Goal: Find specific page/section: Find specific page/section

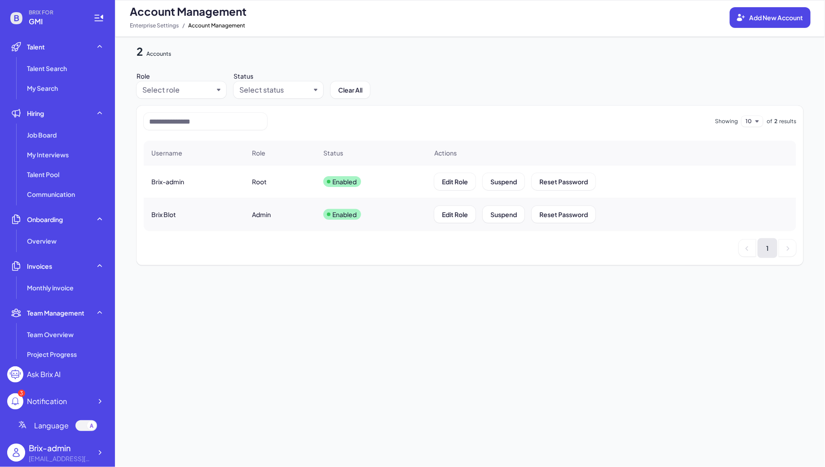
scroll to position [152, 0]
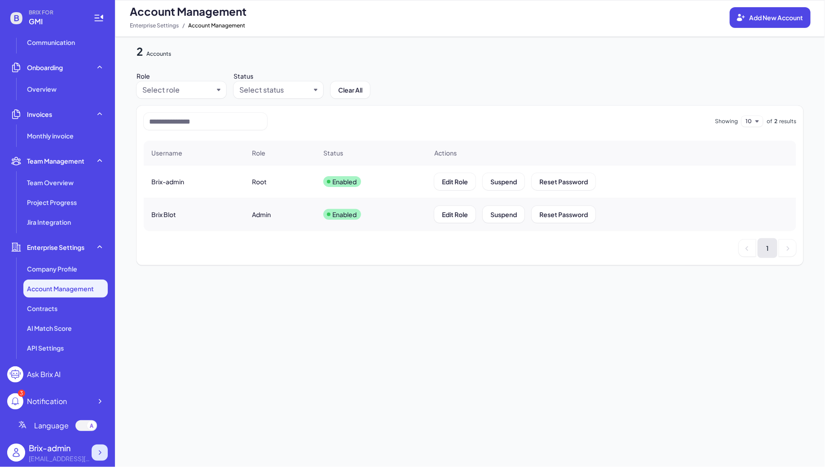
click at [100, 449] on icon at bounding box center [99, 452] width 9 height 9
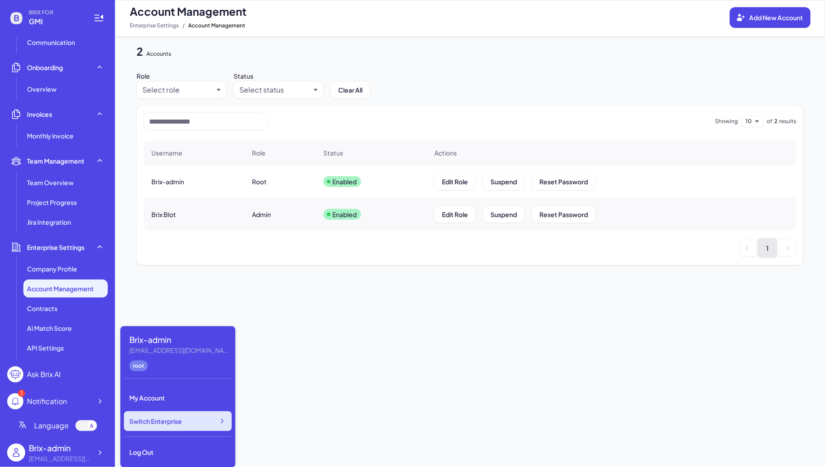
click at [156, 420] on span "Switch Enterprise" at bounding box center [155, 420] width 53 height 9
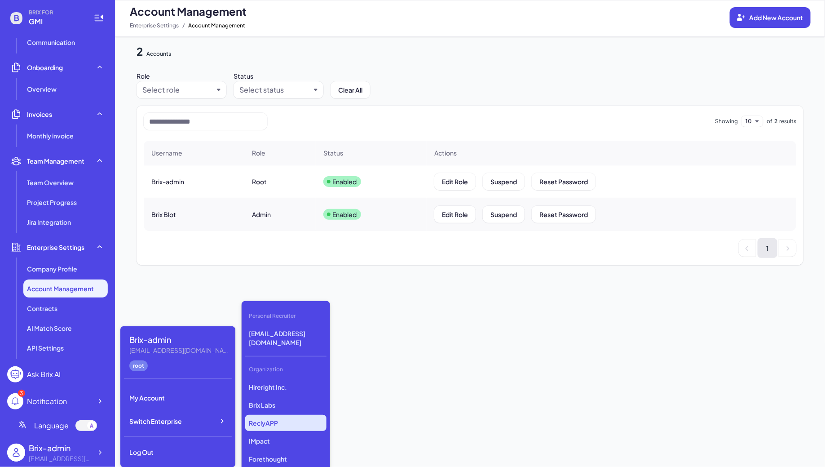
scroll to position [2263, 0]
click at [265, 416] on p "Revolve" at bounding box center [285, 424] width 81 height 16
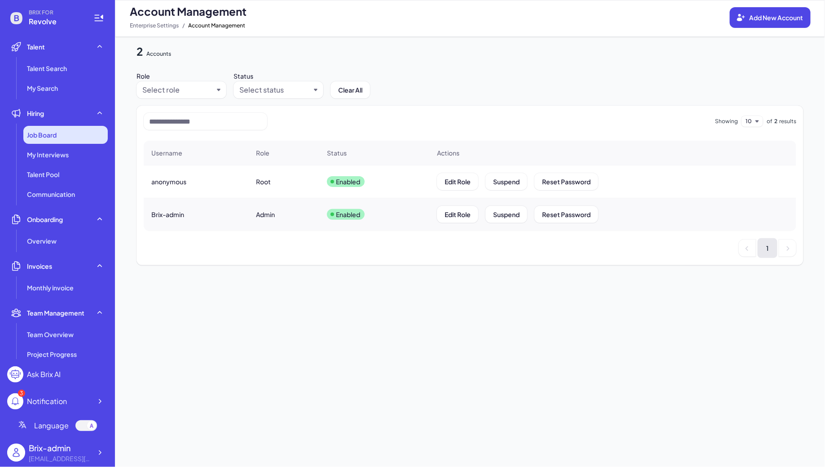
click at [64, 138] on div "Job Board" at bounding box center [65, 135] width 84 height 18
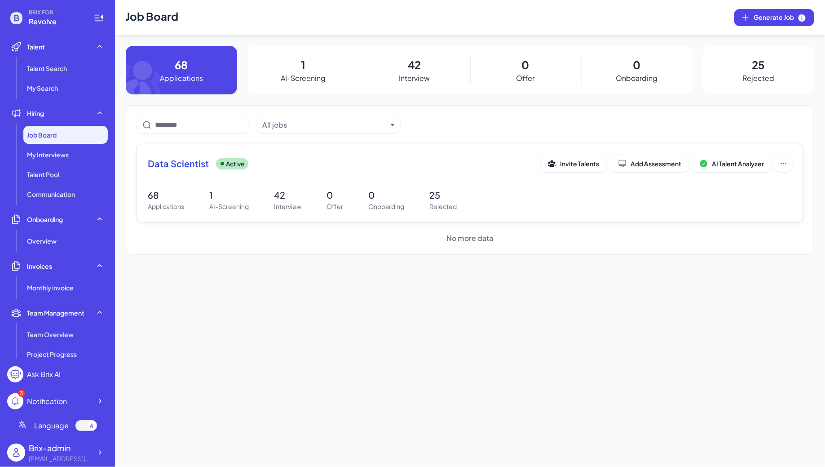
click at [321, 186] on div "Data Scientist Active Invite Talents Add Assessment AI Talent Analyzer 68 Appli…" at bounding box center [470, 183] width 666 height 78
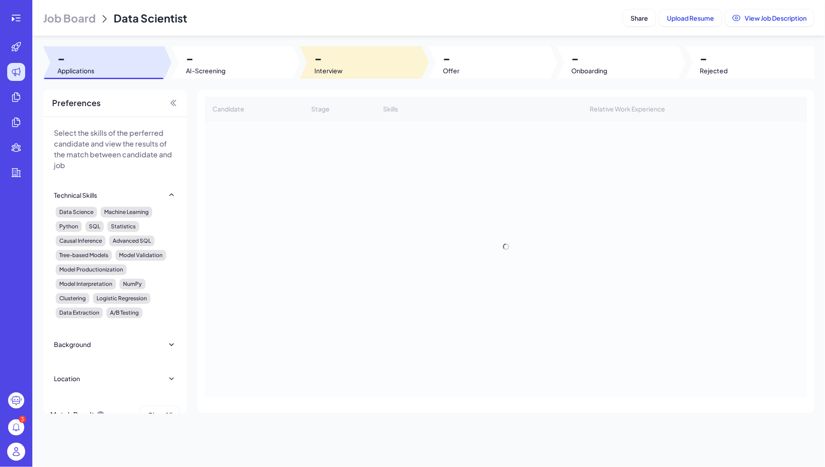
click at [340, 69] on span "Interview" at bounding box center [329, 70] width 28 height 9
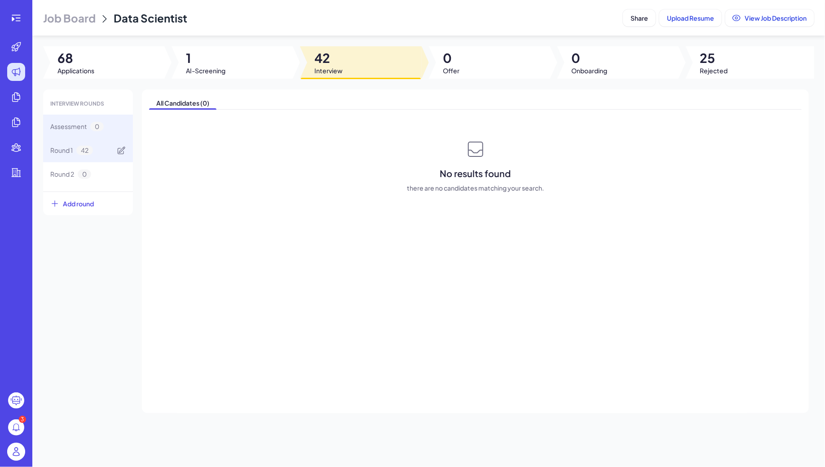
click at [75, 159] on div "Round 1 42" at bounding box center [88, 150] width 90 height 24
